Goal: Task Accomplishment & Management: Manage account settings

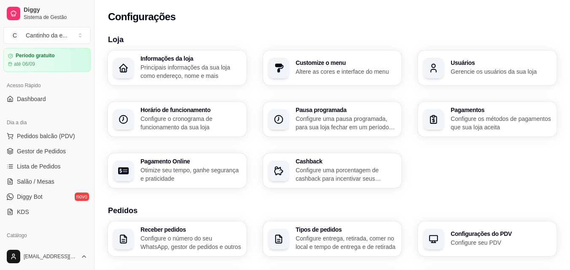
scroll to position [126, 0]
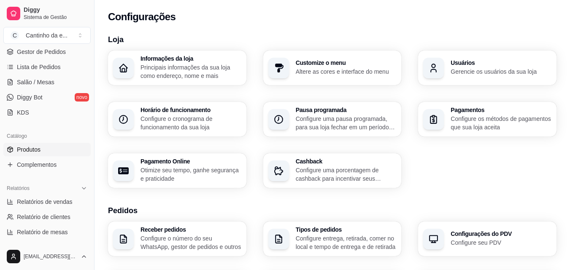
click at [43, 147] on link "Produtos" at bounding box center [46, 149] width 87 height 13
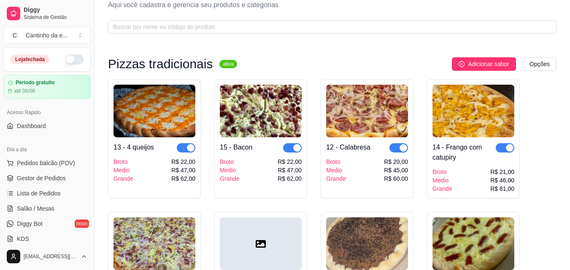
scroll to position [42, 0]
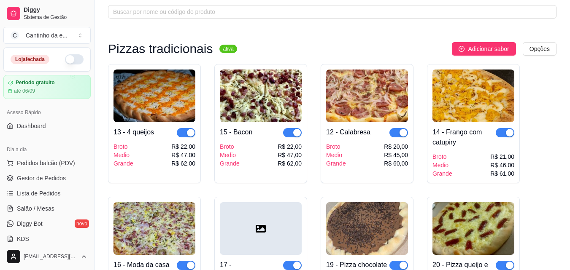
click at [192, 132] on div "button" at bounding box center [191, 133] width 8 height 8
click at [298, 132] on div "button" at bounding box center [297, 133] width 8 height 8
click at [401, 131] on div "button" at bounding box center [403, 133] width 8 height 8
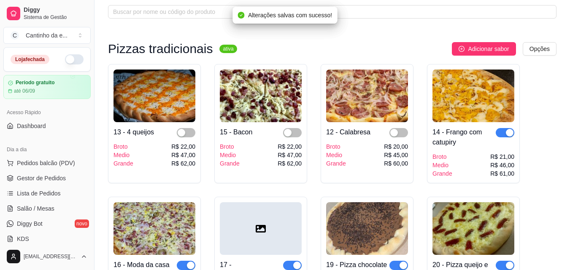
click at [510, 134] on div "button" at bounding box center [510, 133] width 8 height 8
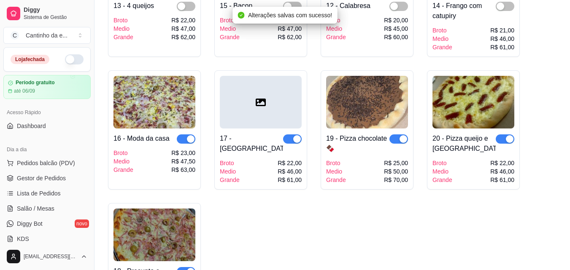
click at [506, 140] on div "button" at bounding box center [510, 139] width 8 height 8
click at [404, 141] on div "button" at bounding box center [403, 139] width 8 height 8
click at [298, 137] on div "button" at bounding box center [297, 139] width 8 height 8
click at [192, 139] on div "button" at bounding box center [191, 139] width 8 height 8
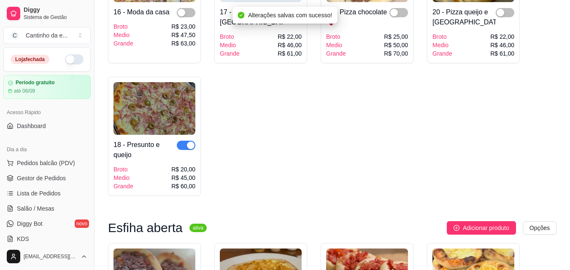
click at [192, 146] on div "button" at bounding box center [191, 146] width 8 height 8
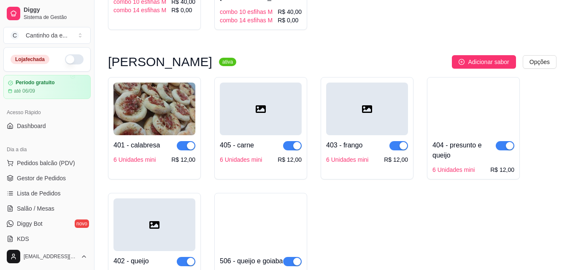
scroll to position [1331, 0]
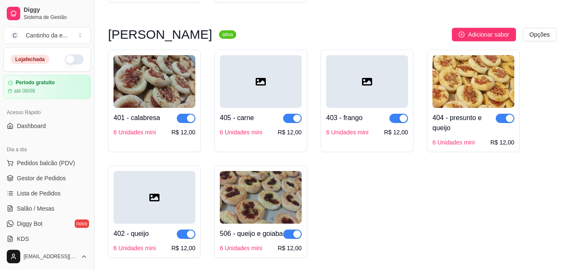
click at [191, 119] on div "button" at bounding box center [191, 119] width 8 height 8
click at [291, 118] on span "button" at bounding box center [292, 118] width 19 height 9
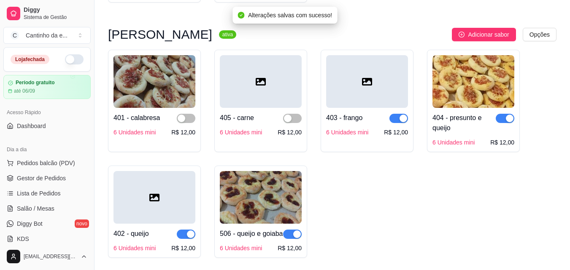
click at [402, 122] on div "button" at bounding box center [403, 119] width 8 height 8
click at [511, 121] on div "button" at bounding box center [510, 119] width 8 height 8
click at [299, 236] on div "button" at bounding box center [297, 235] width 8 height 8
click at [194, 236] on div "button" at bounding box center [191, 235] width 8 height 8
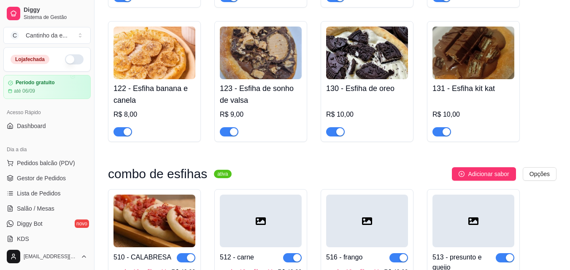
scroll to position [909, 0]
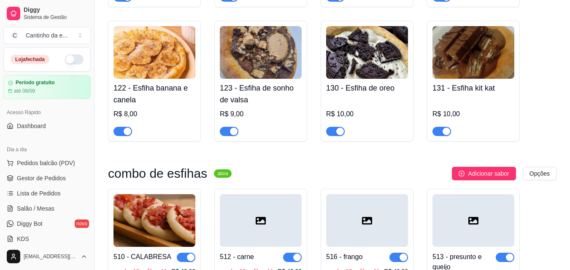
click at [340, 134] on div "button" at bounding box center [340, 132] width 8 height 8
click at [68, 62] on button "button" at bounding box center [74, 59] width 19 height 10
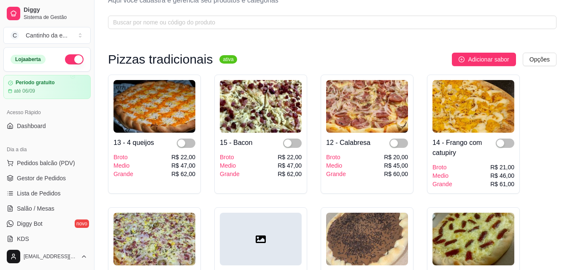
scroll to position [0, 0]
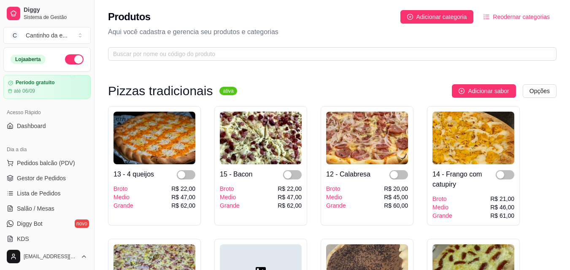
click at [397, 88] on div "Adicionar sabor Opções" at bounding box center [400, 90] width 312 height 13
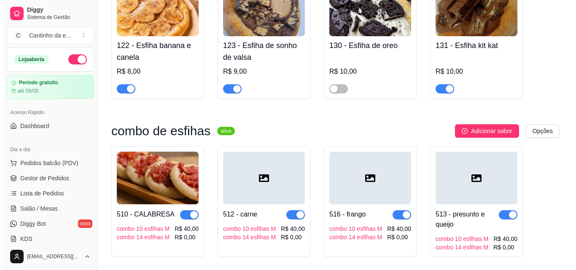
scroll to position [1054, 0]
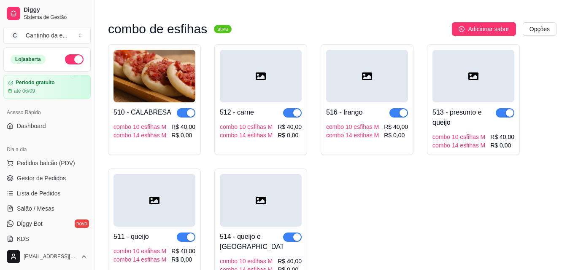
click at [161, 144] on div "510 - CALABRESA combo 10 esfihas M combo 14 esfihas M R$ 40,00 R$ 0,00" at bounding box center [154, 99] width 93 height 111
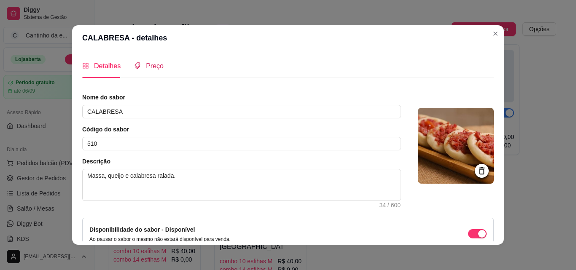
click at [151, 62] on span "Preço" at bounding box center [155, 65] width 18 height 7
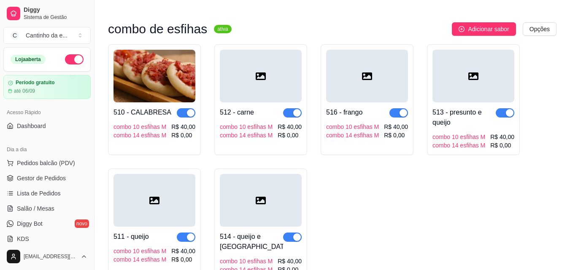
click at [170, 102] on img at bounding box center [154, 76] width 82 height 53
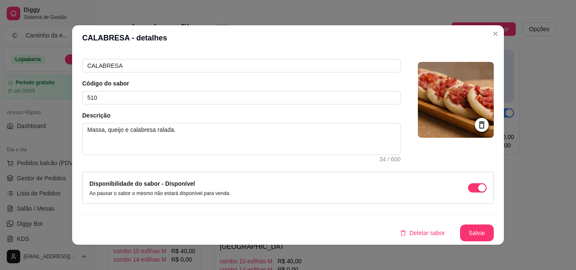
scroll to position [2, 0]
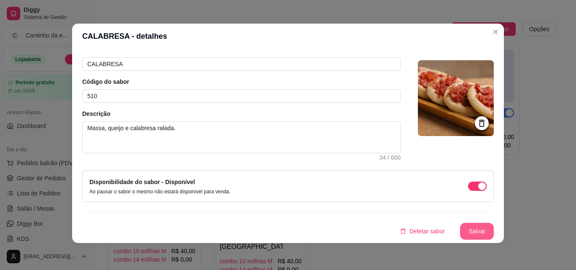
click at [479, 228] on button "Salvar" at bounding box center [477, 231] width 34 height 17
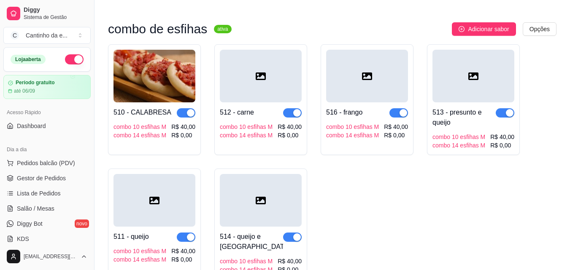
click at [182, 134] on div "R$ 0,00" at bounding box center [183, 135] width 24 height 8
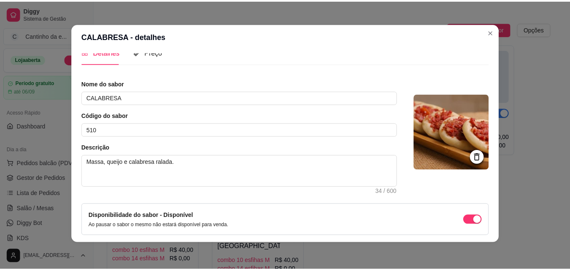
scroll to position [0, 0]
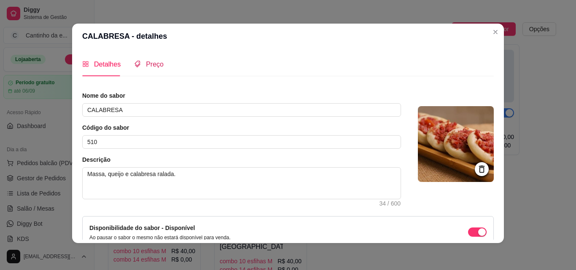
click at [149, 65] on span "Preço" at bounding box center [155, 64] width 18 height 7
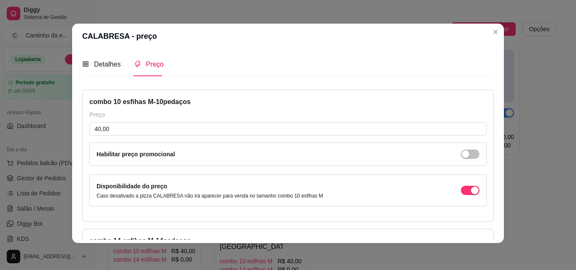
click at [149, 65] on span "Preço" at bounding box center [155, 64] width 18 height 7
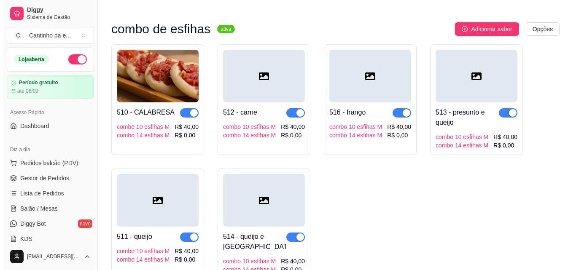
scroll to position [1096, 0]
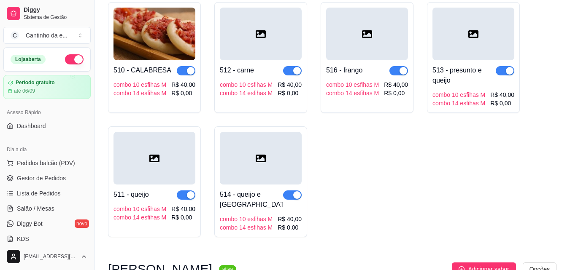
click at [397, 94] on div "R$ 0,00" at bounding box center [396, 93] width 24 height 8
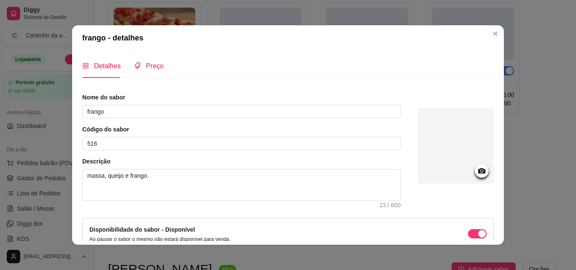
click at [141, 62] on div "Preço" at bounding box center [149, 66] width 30 height 11
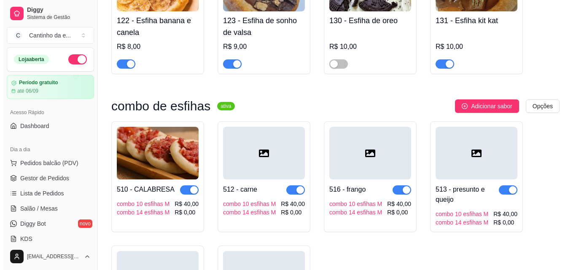
scroll to position [970, 0]
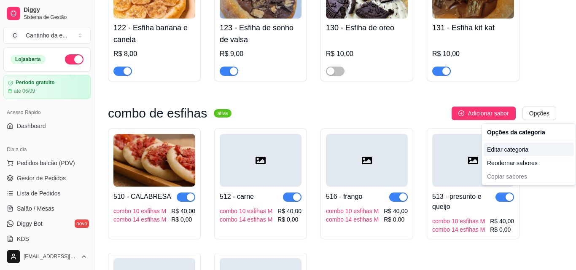
click at [514, 152] on div "Editar categoria" at bounding box center [529, 149] width 90 height 13
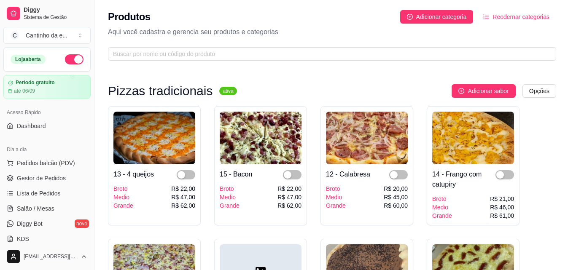
scroll to position [950, 0]
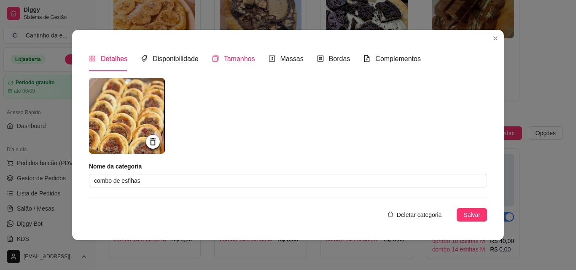
click at [235, 57] on span "Tamanhos" at bounding box center [239, 58] width 31 height 7
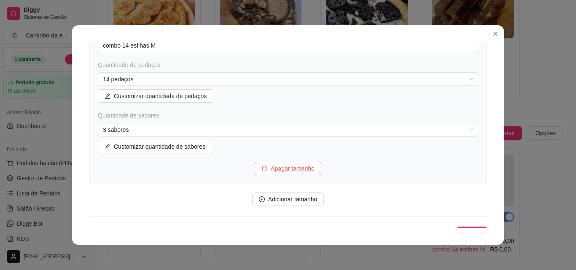
scroll to position [350, 0]
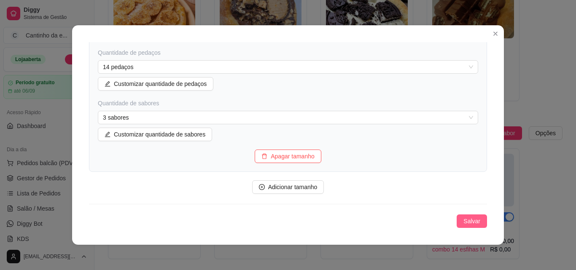
click at [468, 223] on span "Salvar" at bounding box center [471, 221] width 17 height 9
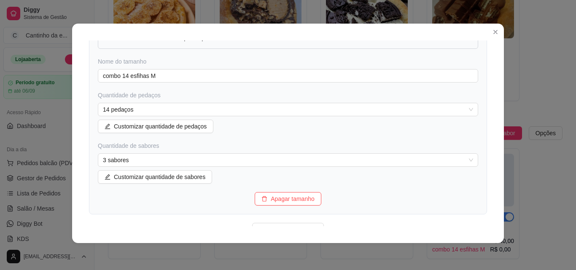
scroll to position [265, 0]
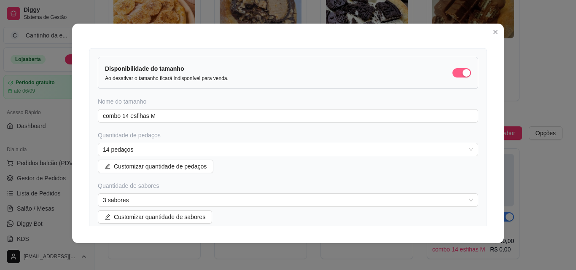
click at [457, 73] on span "button" at bounding box center [461, 72] width 19 height 9
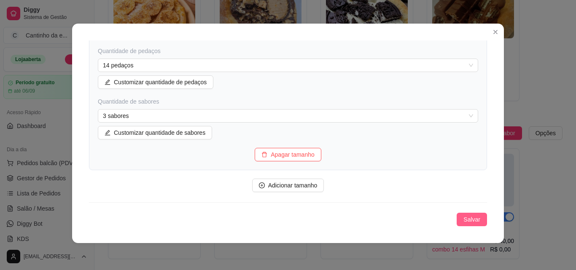
click at [463, 221] on span "Salvar" at bounding box center [471, 219] width 17 height 9
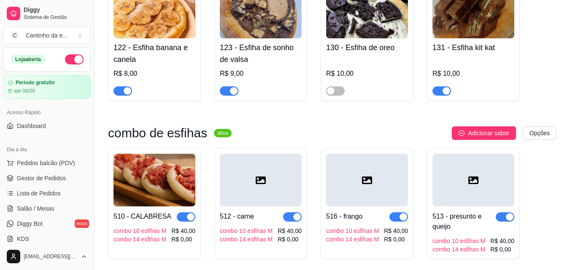
click at [182, 224] on div "510 - CALABRESA combo 10 esfihas M combo 14 esfihas M R$ 40,00 R$ 0,00" at bounding box center [154, 225] width 82 height 37
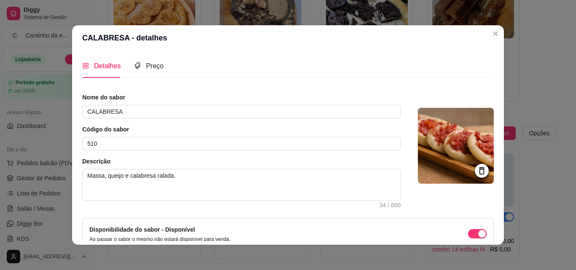
drag, startPoint x: 490, startPoint y: 106, endPoint x: 479, endPoint y: 148, distance: 43.8
click at [479, 148] on div "Detalhes Preço Nome do sabor CALABRESA Código do sabor 510 Descrição Massa, que…" at bounding box center [288, 148] width 412 height 188
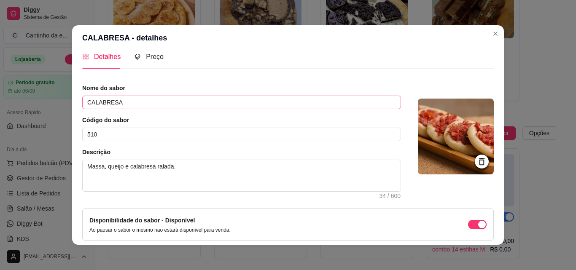
scroll to position [0, 0]
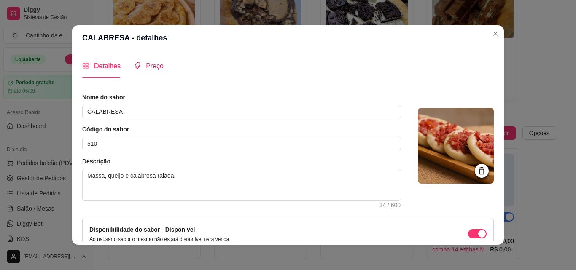
click at [148, 64] on span "Preço" at bounding box center [155, 65] width 18 height 7
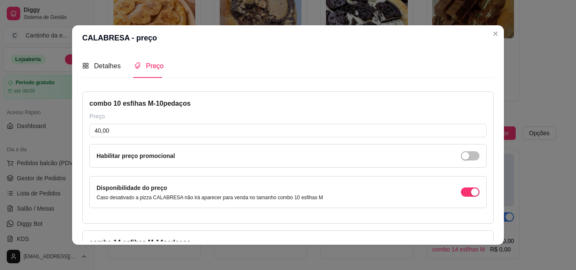
click at [188, 105] on div "combo 10 esfihas M - 10 pedaços" at bounding box center [287, 104] width 397 height 10
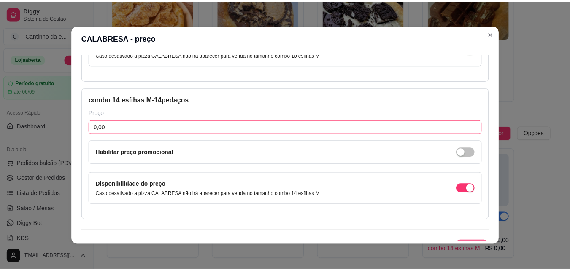
scroll to position [159, 0]
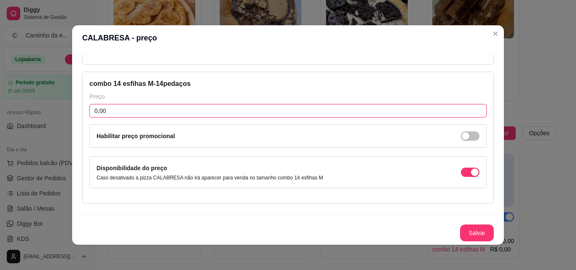
click at [229, 115] on input "0,00" at bounding box center [287, 110] width 397 height 13
type input "50,00"
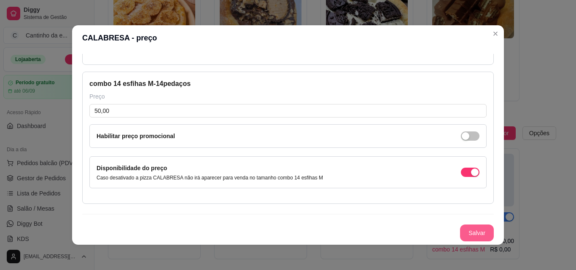
click at [463, 238] on button "Salvar" at bounding box center [477, 233] width 34 height 17
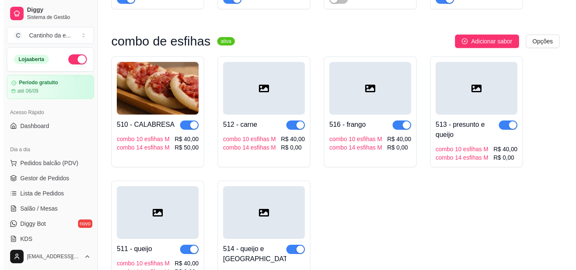
scroll to position [1076, 0]
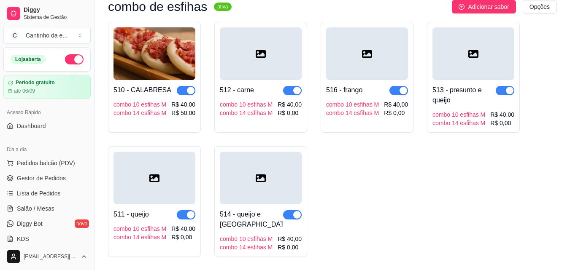
click at [295, 116] on div "R$ 0,00" at bounding box center [289, 113] width 24 height 8
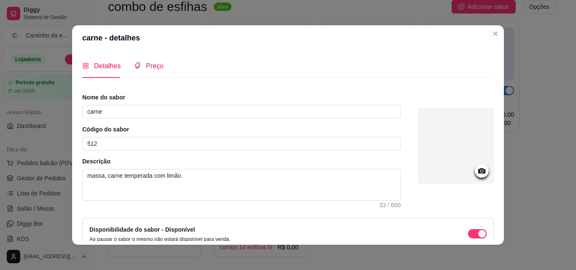
click at [151, 69] on span "Preço" at bounding box center [155, 65] width 18 height 7
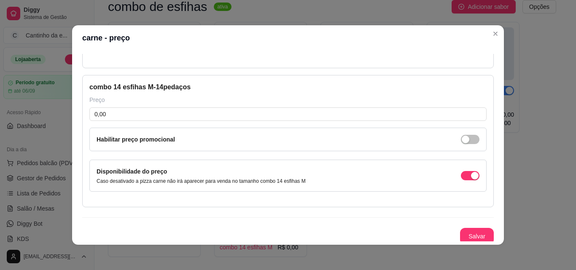
scroll to position [159, 0]
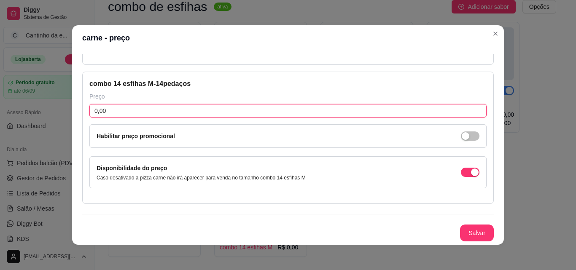
click at [149, 111] on input "0,00" at bounding box center [287, 110] width 397 height 13
type input "50,00"
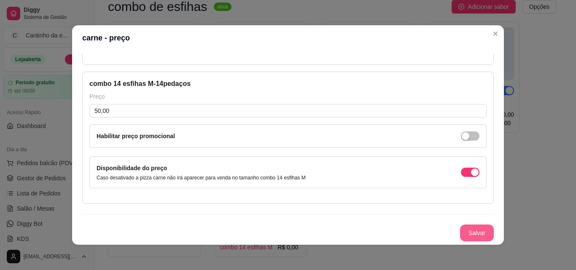
click at [460, 234] on button "Salvar" at bounding box center [477, 233] width 34 height 17
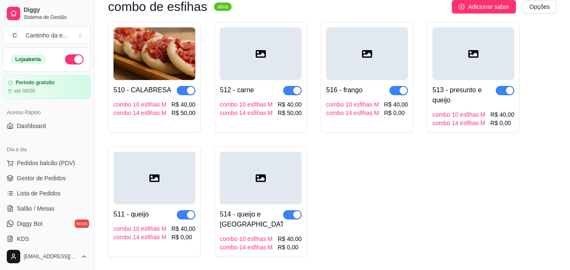
click at [365, 109] on div "combo 10 esfihas M" at bounding box center [352, 104] width 53 height 8
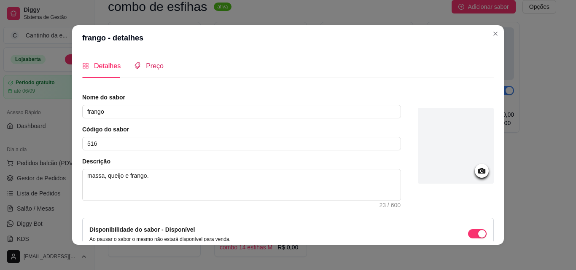
click at [149, 71] on div "Preço" at bounding box center [149, 66] width 30 height 11
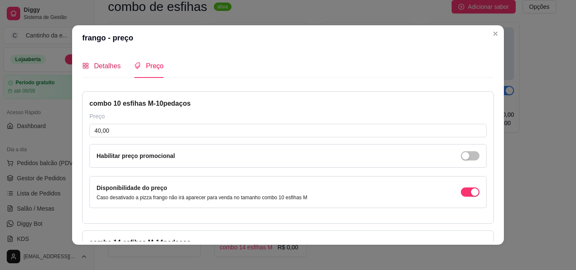
click at [112, 67] on span "Detalhes" at bounding box center [107, 65] width 27 height 7
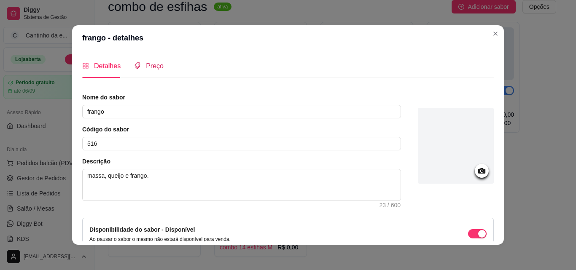
click at [152, 70] on span "Preço" at bounding box center [155, 65] width 18 height 7
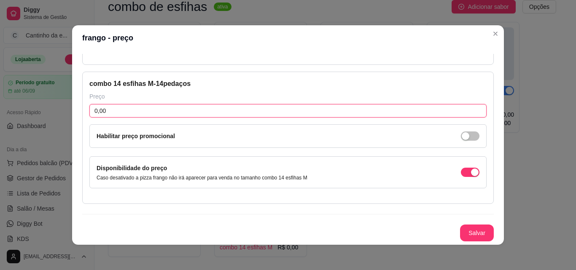
click at [155, 116] on input "0,00" at bounding box center [287, 110] width 397 height 13
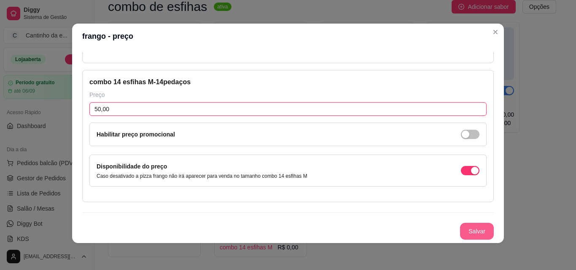
type input "50,00"
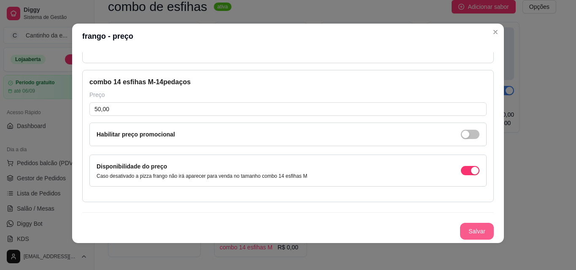
click at [465, 229] on button "Salvar" at bounding box center [477, 231] width 34 height 17
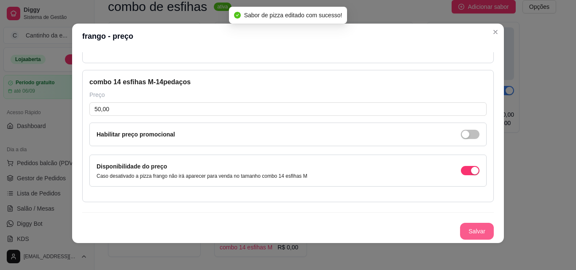
click at [465, 232] on button "Salvar" at bounding box center [477, 231] width 34 height 17
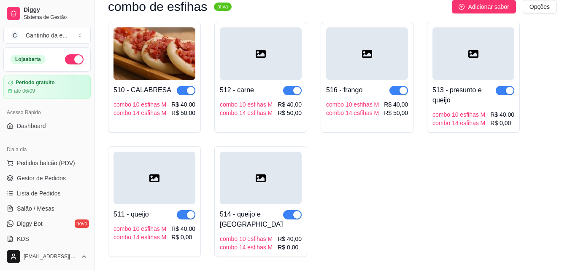
click at [468, 124] on div "combo 14 esfihas M" at bounding box center [458, 123] width 53 height 8
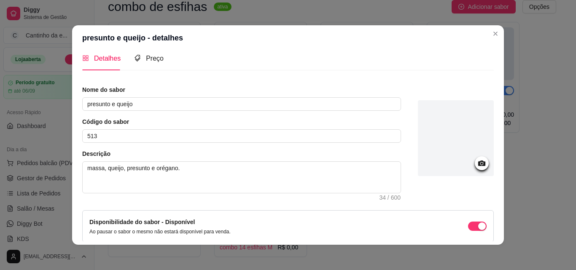
scroll to position [0, 0]
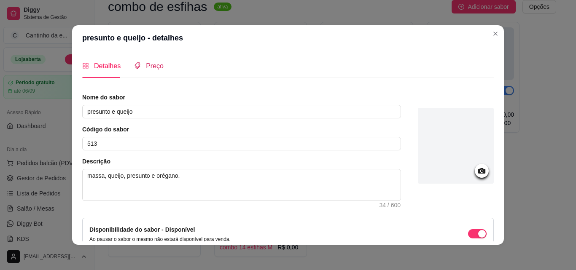
click at [148, 69] on span "Preço" at bounding box center [155, 65] width 18 height 7
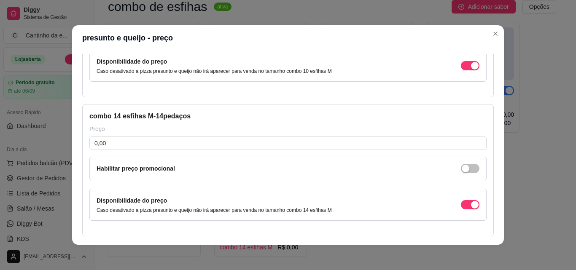
scroll to position [159, 0]
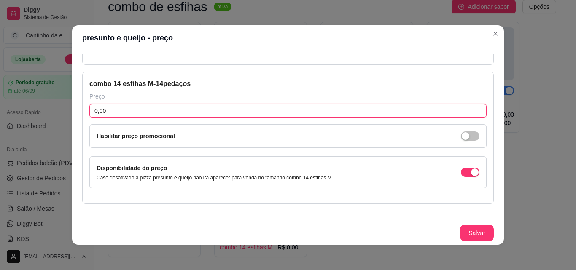
click at [156, 114] on input "0,00" at bounding box center [287, 110] width 397 height 13
type input "50,00"
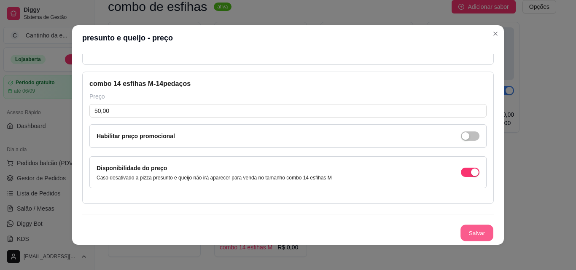
click at [460, 231] on button "Salvar" at bounding box center [476, 233] width 33 height 16
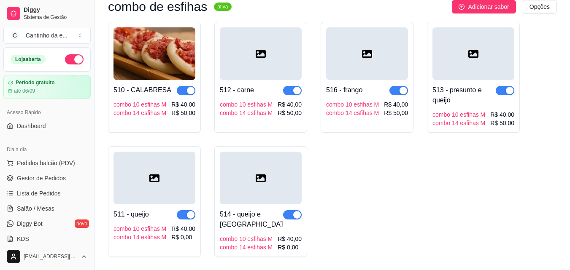
click at [144, 236] on div "combo 14 esfihas M" at bounding box center [139, 237] width 53 height 8
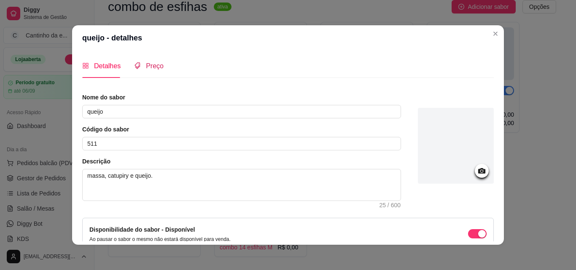
click at [152, 68] on span "Preço" at bounding box center [155, 65] width 18 height 7
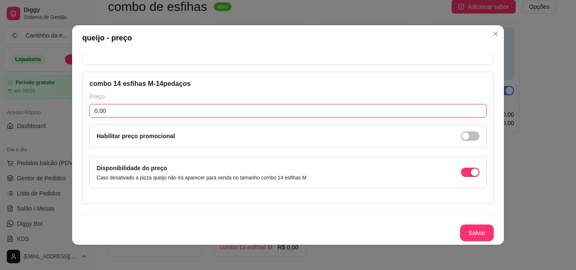
click at [127, 113] on input "0,00" at bounding box center [287, 110] width 397 height 13
type input "50,00"
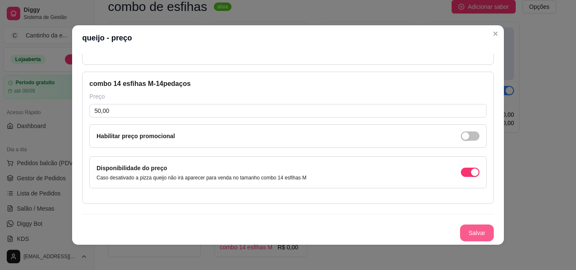
click at [472, 237] on button "Salvar" at bounding box center [477, 233] width 34 height 17
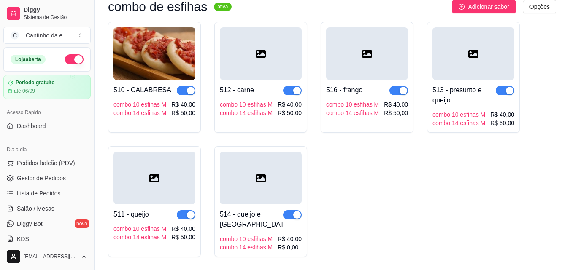
click at [276, 245] on div "combo 10 esfihas M combo 14 esfihas M R$ 40,00 R$ 0,00" at bounding box center [261, 243] width 82 height 17
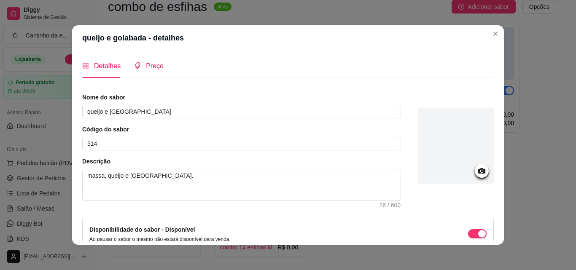
click at [151, 65] on span "Preço" at bounding box center [155, 65] width 18 height 7
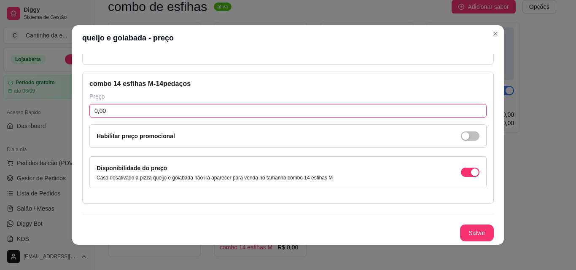
click at [187, 106] on input "0,00" at bounding box center [287, 110] width 397 height 13
type input "50,00"
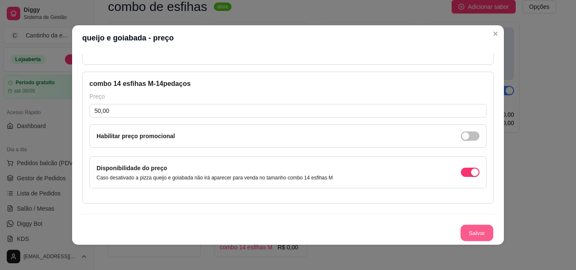
click at [460, 229] on button "Salvar" at bounding box center [476, 233] width 33 height 16
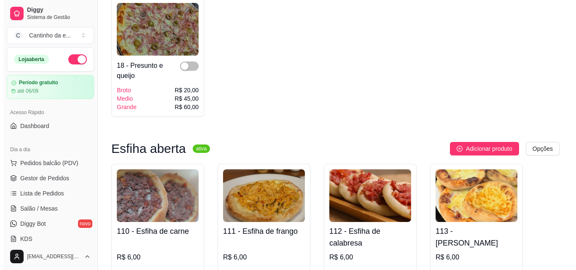
scroll to position [379, 0]
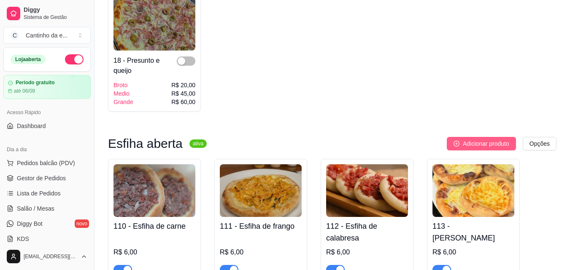
click at [486, 146] on span "Adicionar produto" at bounding box center [486, 143] width 46 height 9
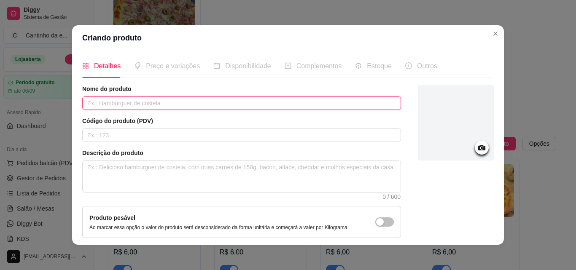
click at [150, 105] on input "text" at bounding box center [241, 103] width 319 height 13
type input "esfiha de oreo"
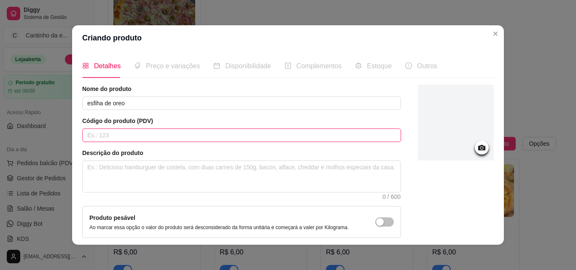
click at [134, 137] on input "text" at bounding box center [241, 135] width 319 height 13
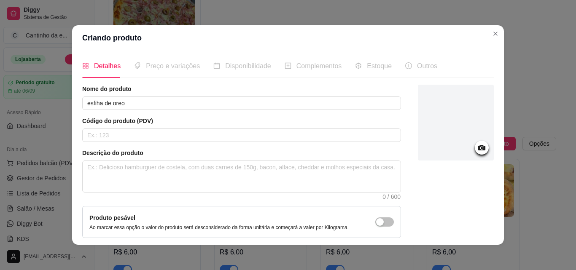
drag, startPoint x: 445, startPoint y: 32, endPoint x: 465, endPoint y: 7, distance: 32.7
click at [465, 7] on div "Criando produto Detalhes Preço e variações Disponibilidade Complementos Estoque…" at bounding box center [288, 135] width 576 height 270
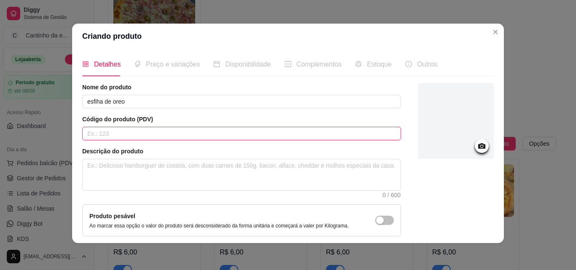
click at [105, 135] on input "text" at bounding box center [241, 133] width 319 height 13
type input "135"
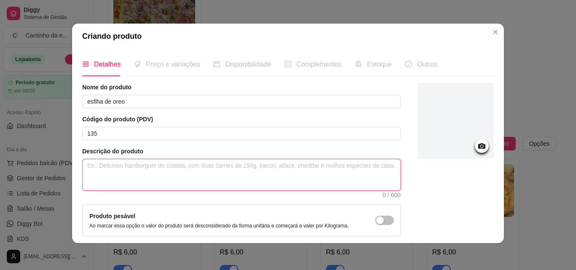
click at [280, 178] on textarea at bounding box center [242, 174] width 318 height 31
type textarea "m"
type textarea "ma"
type textarea "maa"
type textarea "ma"
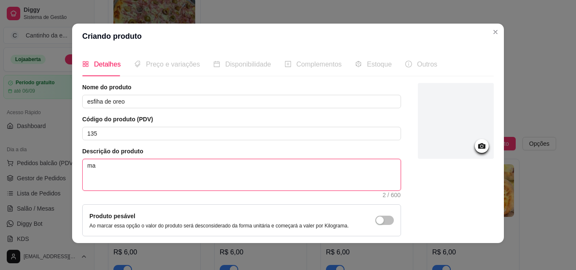
type textarea "mas"
type textarea "mass"
type textarea "massa"
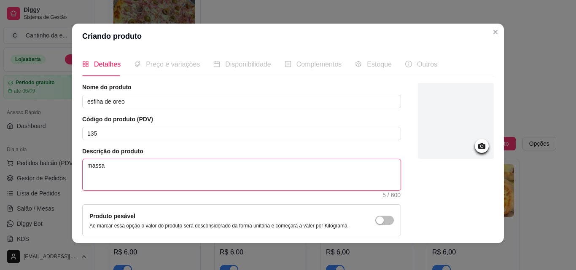
type textarea "massa,"
type textarea "massa, c"
type textarea "massa, co"
type textarea "massa, c"
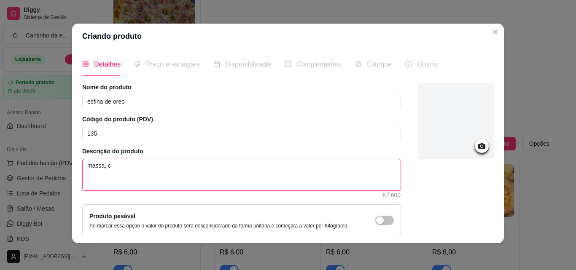
type textarea "massa, ch"
type textarea "massa, cho"
type textarea "massa, choc"
type textarea "massa, choco"
type textarea "massa, chocol"
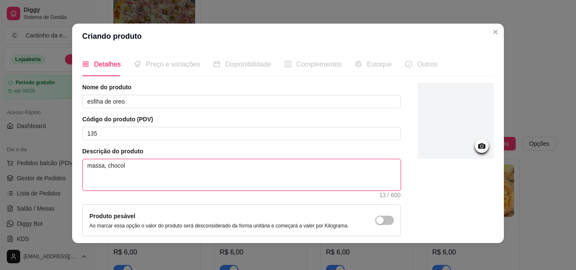
type textarea "massa, chocola"
type textarea "massa, chocolat"
type textarea "massa, chocolate"
type textarea "massa, chocolate a"
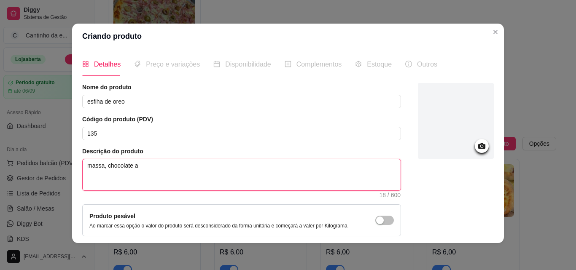
type textarea "massa, chocolate ao"
type textarea "massa, chocolate ao l"
type textarea "massa, chocolate ao le"
type textarea "massa, chocolate ao lei"
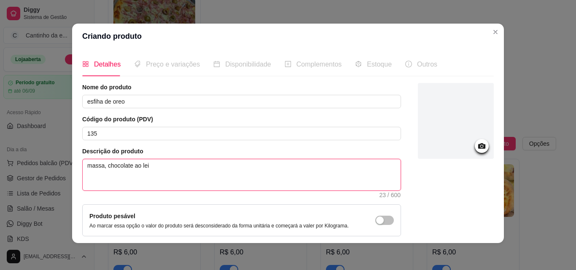
type textarea "massa, chocolate ao leit"
type textarea "massa, chocolate ao leite"
type textarea "massa, chocolate ao leite,"
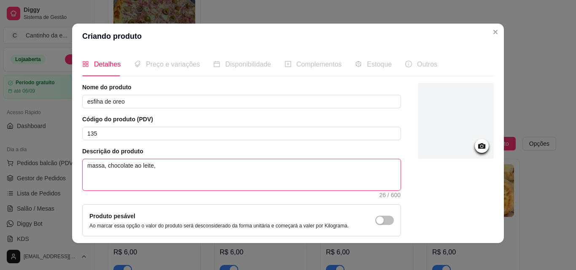
type textarea "massa, chocolate ao leite,"
type textarea "massa, chocolate ao leite, o"
type textarea "massa, chocolate ao leite, or"
type textarea "massa, chocolate ao leite, ore"
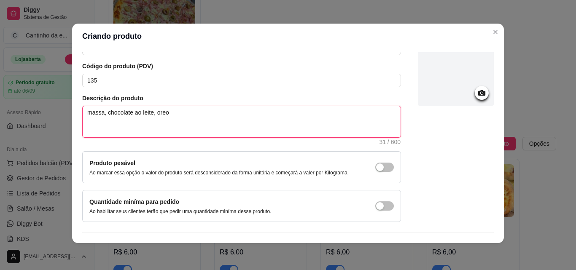
scroll to position [73, 0]
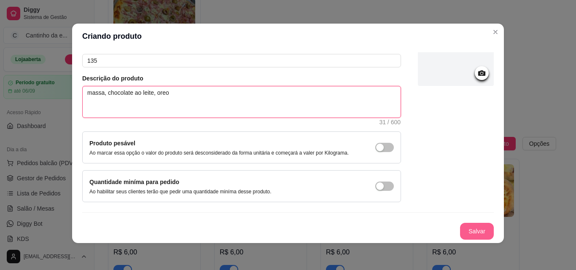
type textarea "massa, chocolate ao leite, oreo"
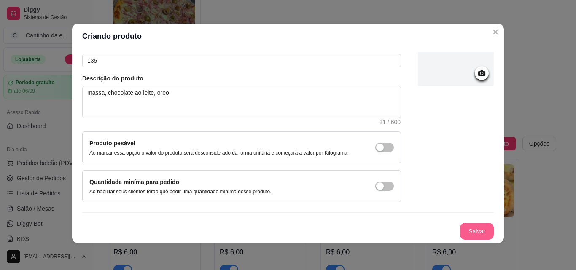
click at [471, 228] on button "Salvar" at bounding box center [477, 231] width 34 height 17
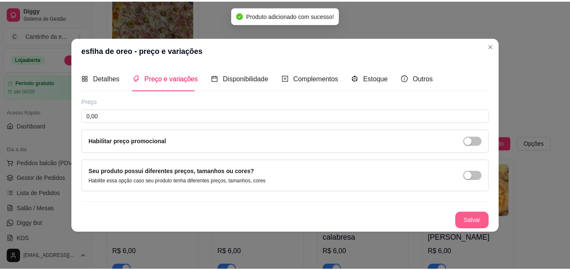
scroll to position [0, 0]
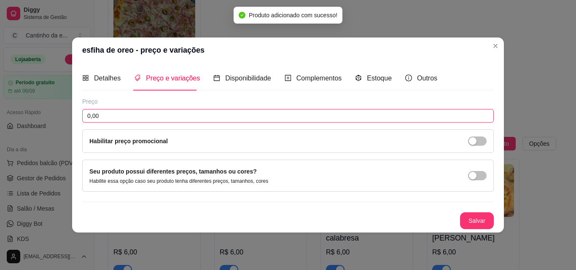
click at [183, 112] on input "0,00" at bounding box center [288, 115] width 412 height 13
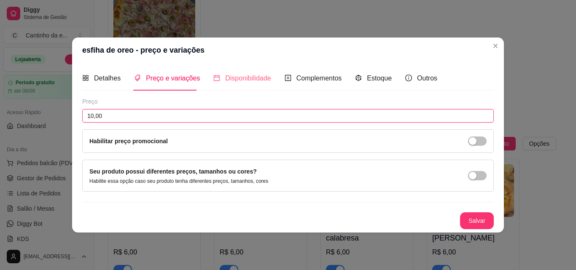
type input "10,00"
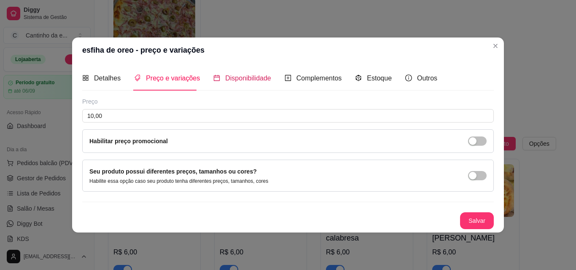
click at [245, 78] on span "Disponibilidade" at bounding box center [248, 78] width 46 height 7
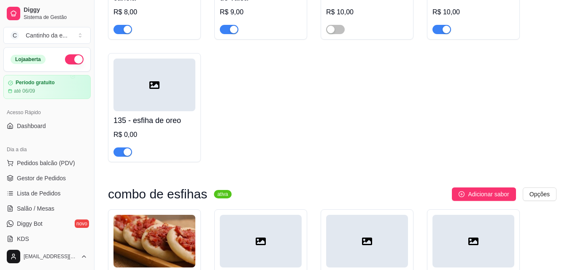
scroll to position [1012, 0]
click at [183, 106] on div at bounding box center [154, 84] width 82 height 53
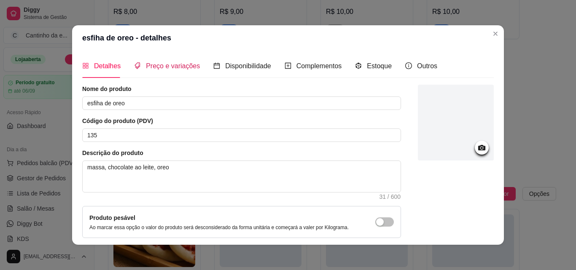
click at [166, 62] on span "Preço e variações" at bounding box center [173, 65] width 54 height 7
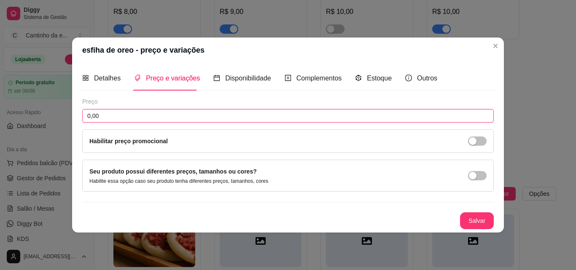
click at [151, 114] on input "0,00" at bounding box center [288, 115] width 412 height 13
type input "10,00"
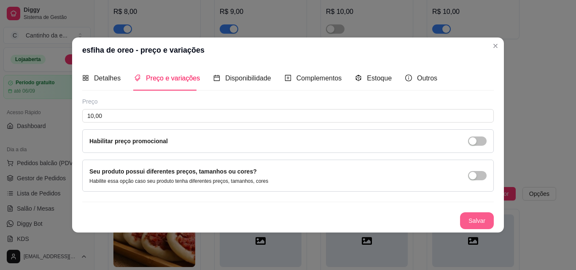
click at [478, 222] on button "Salvar" at bounding box center [477, 221] width 34 height 17
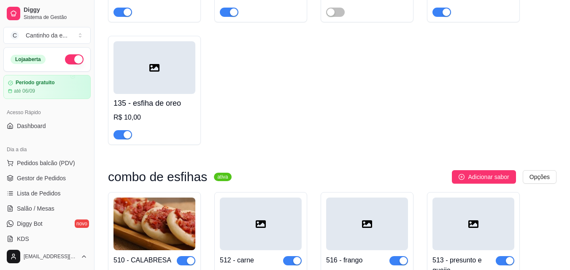
scroll to position [1265, 0]
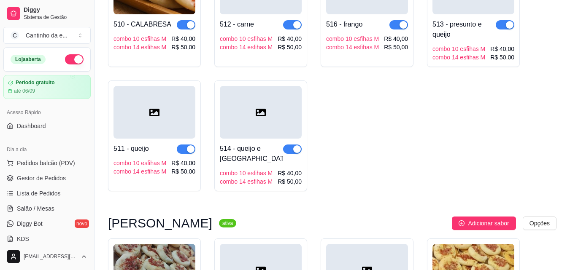
click at [374, 59] on div "516 - frango combo 10 esfihas M combo 14 esfihas M R$ 40,00 R$ 50,00" at bounding box center [366, 11] width 93 height 111
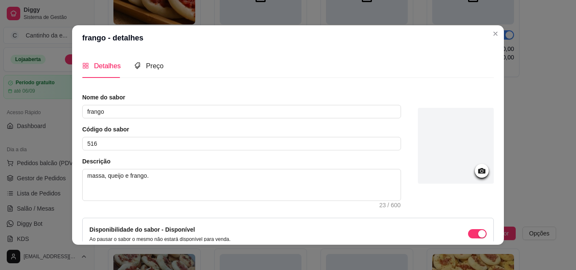
click at [490, 40] on header "frango - detalhes" at bounding box center [288, 37] width 432 height 25
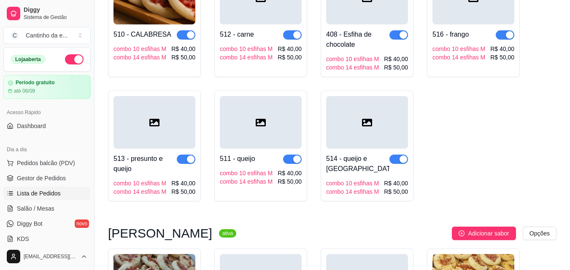
click at [40, 191] on span "Lista de Pedidos" at bounding box center [39, 193] width 44 height 8
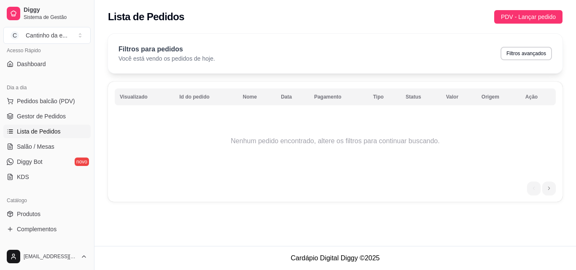
scroll to position [70, 0]
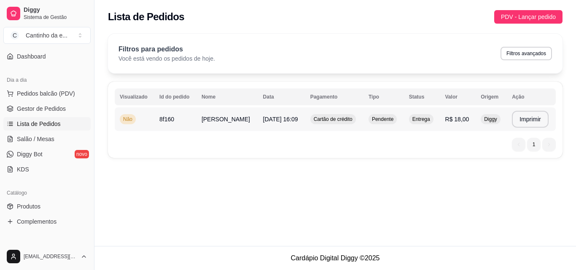
click at [126, 120] on span "Não" at bounding box center [127, 119] width 13 height 7
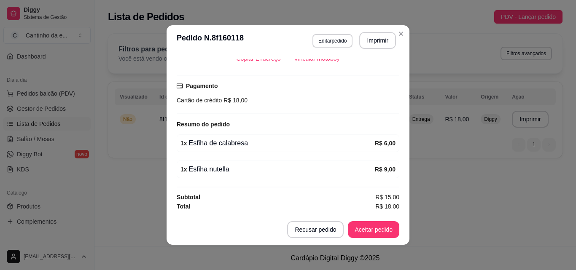
scroll to position [2, 0]
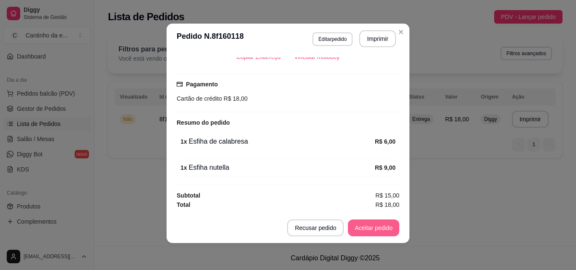
click at [363, 235] on button "Aceitar pedido" at bounding box center [373, 228] width 51 height 17
